Goal: Navigation & Orientation: Find specific page/section

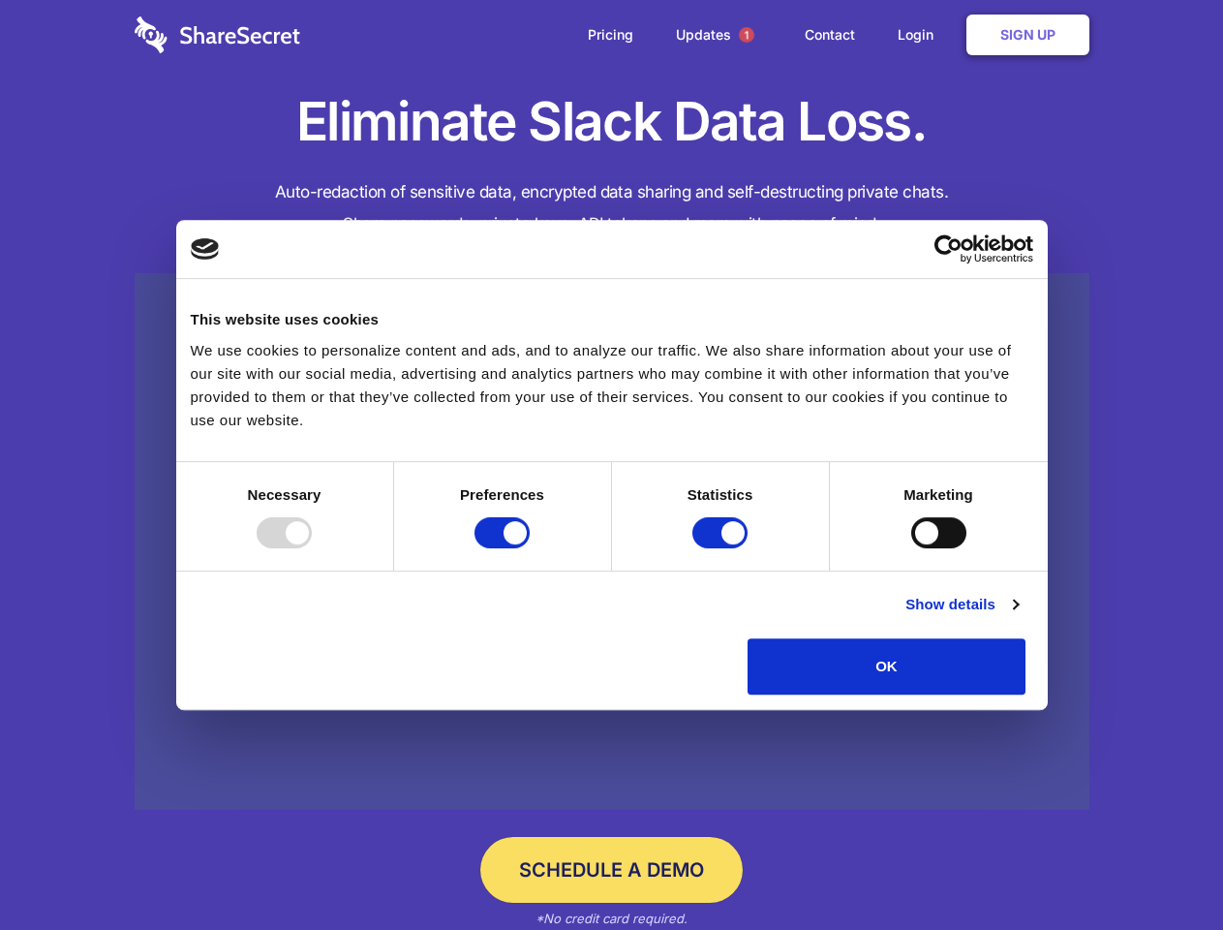
click at [312, 548] on div at bounding box center [284, 532] width 55 height 31
click at [530, 548] on input "Preferences" at bounding box center [501, 532] width 55 height 31
checkbox input "false"
click at [722, 548] on input "Statistics" at bounding box center [719, 532] width 55 height 31
checkbox input "false"
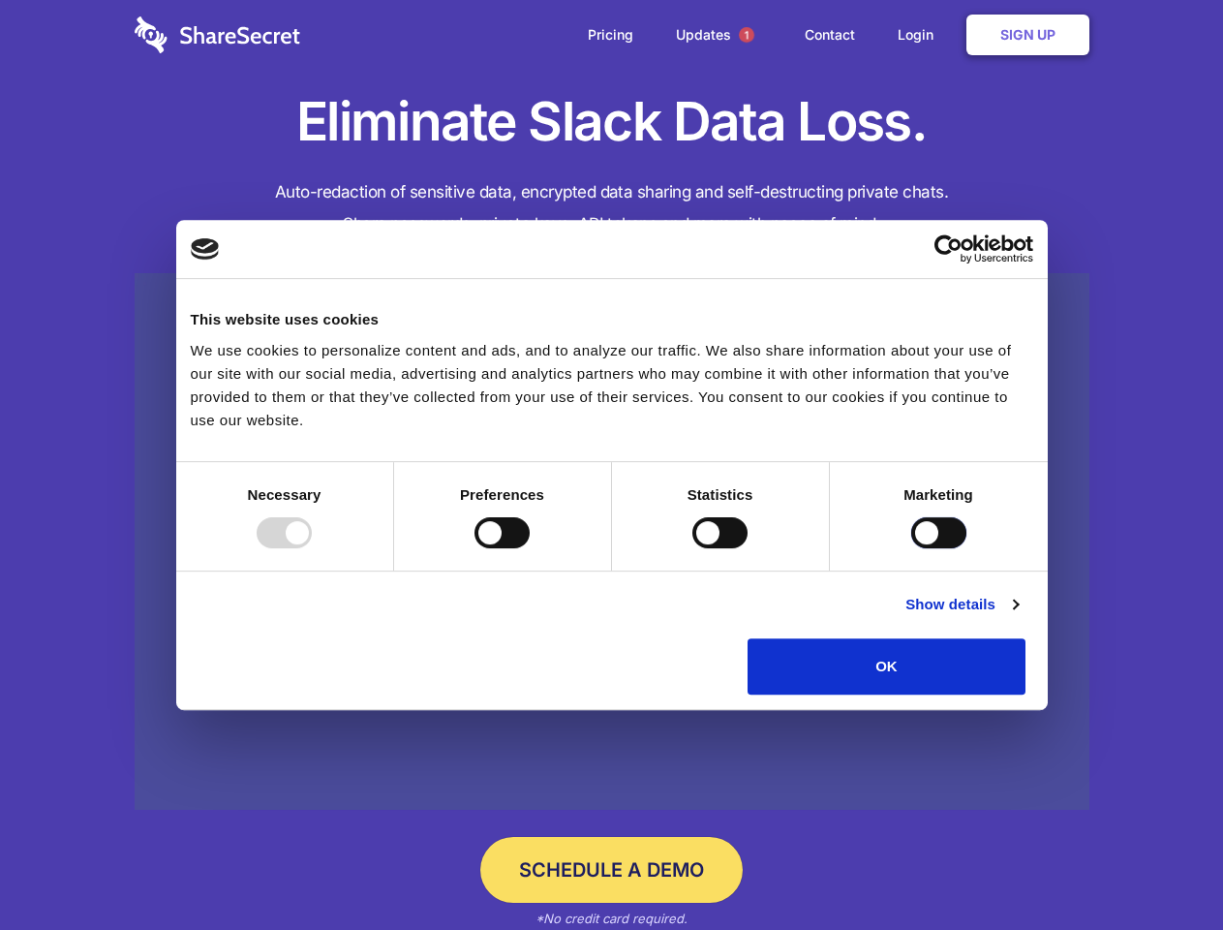
click at [911, 548] on input "Marketing" at bounding box center [938, 532] width 55 height 31
checkbox input "true"
click at [1018, 616] on link "Show details" at bounding box center [961, 604] width 112 height 23
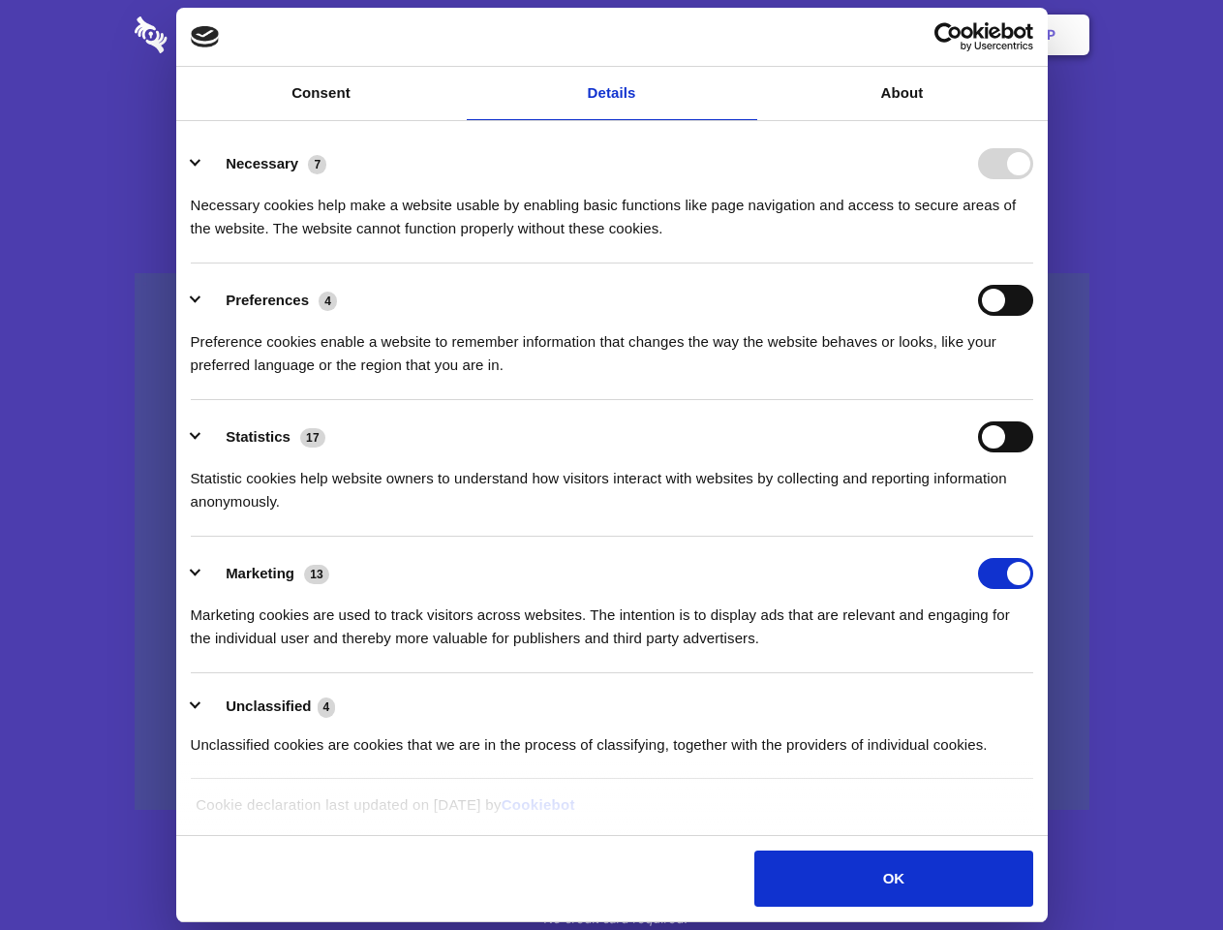
click at [1033, 263] on li "Necessary 7 Necessary cookies help make a website usable by enabling basic func…" at bounding box center [612, 195] width 842 height 137
click at [746, 35] on span "1" at bounding box center [746, 34] width 15 height 15
